Goal: Transaction & Acquisition: Obtain resource

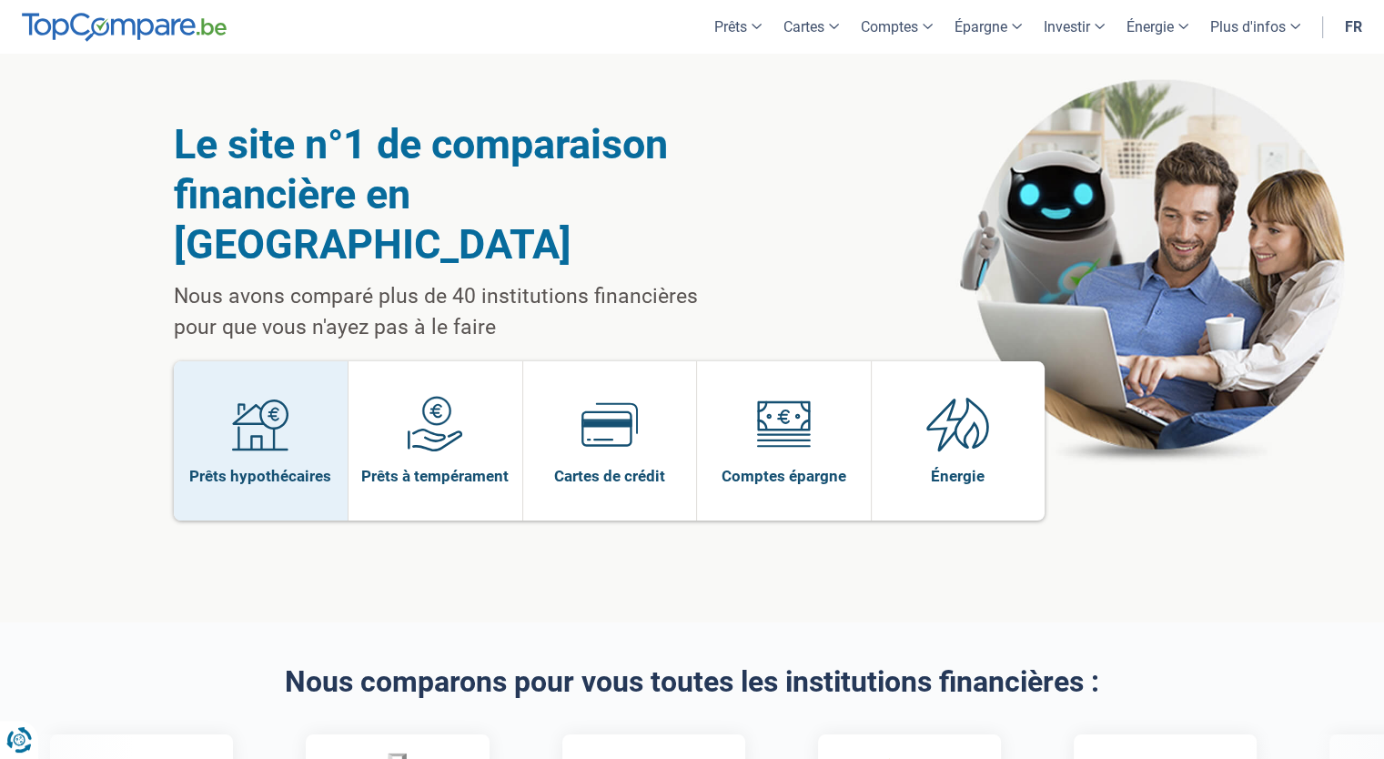
click at [291, 367] on link "Prêts hypothécaires" at bounding box center [261, 440] width 175 height 159
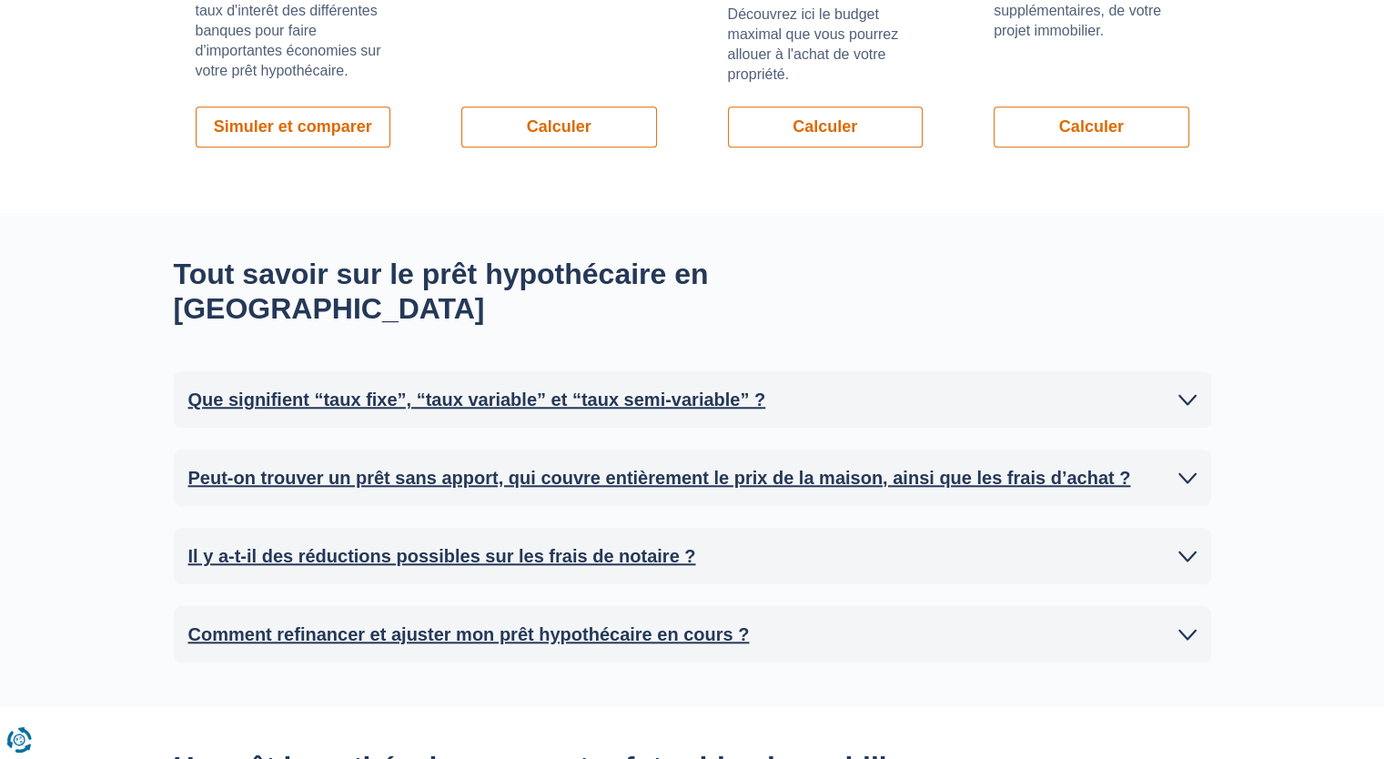
scroll to position [1582, 0]
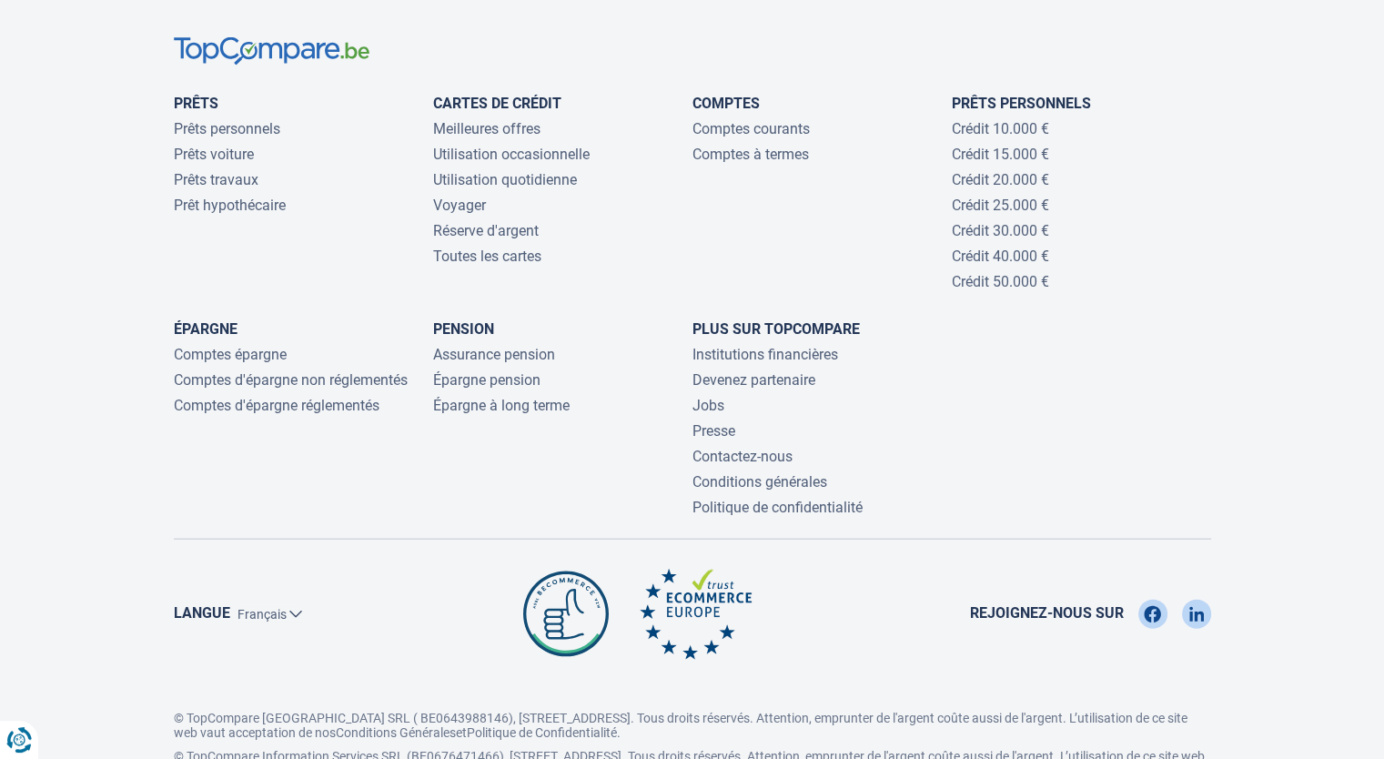
scroll to position [4026, 0]
